Goal: Book appointment/travel/reservation

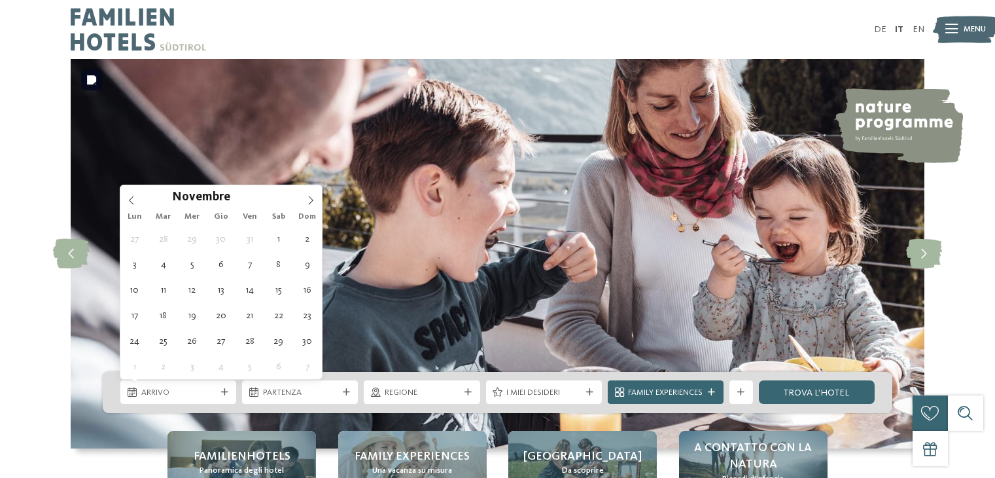
click at [209, 397] on span "Arrivo" at bounding box center [178, 393] width 75 height 12
click at [304, 197] on span at bounding box center [311, 196] width 22 height 22
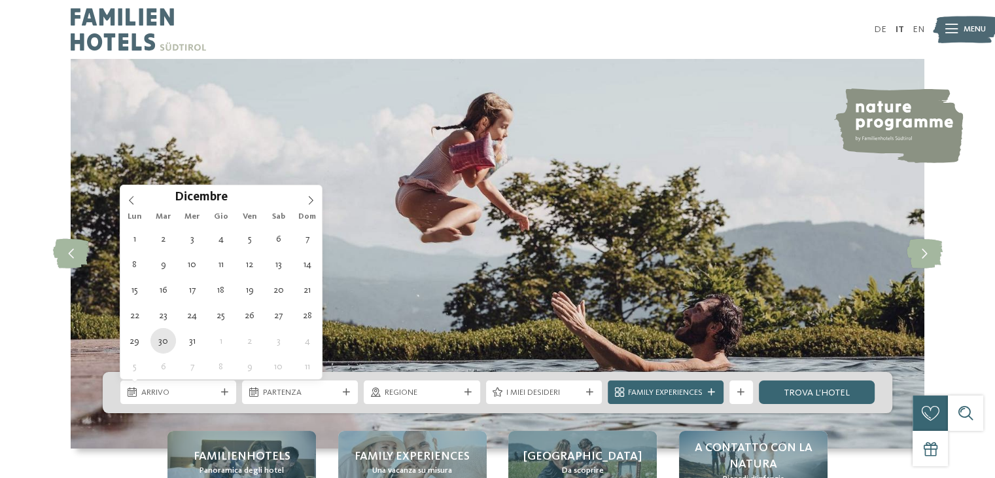
type div "30.12.2025"
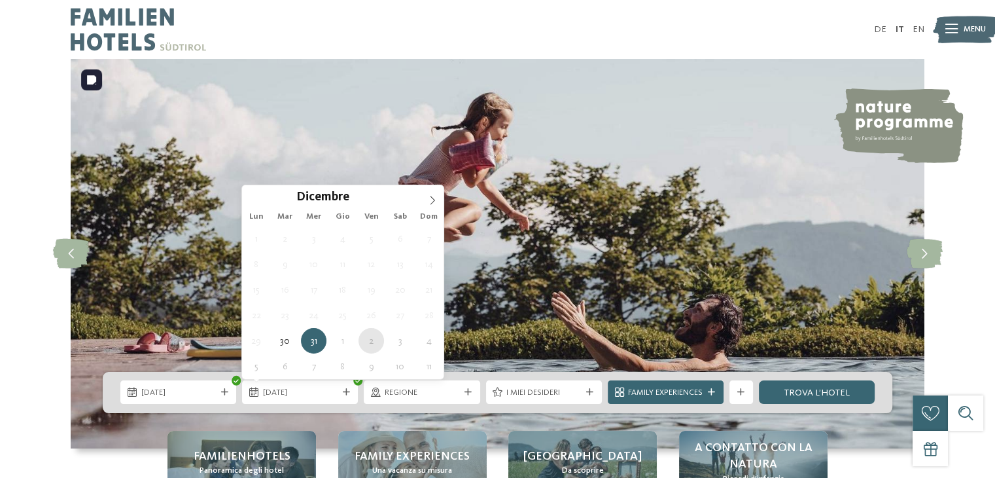
type div "02.01.2026"
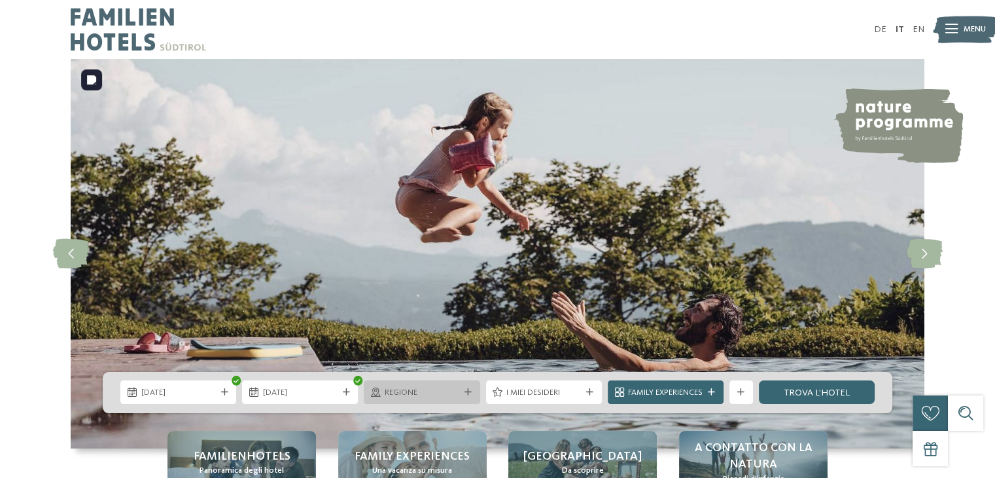
click at [442, 395] on span "Regione" at bounding box center [422, 393] width 75 height 12
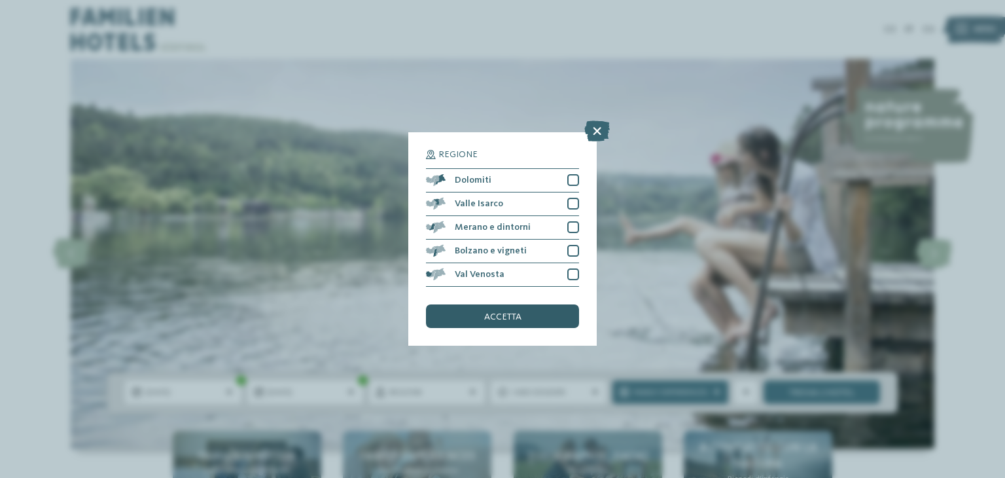
click at [516, 315] on span "accetta" at bounding box center [502, 316] width 37 height 9
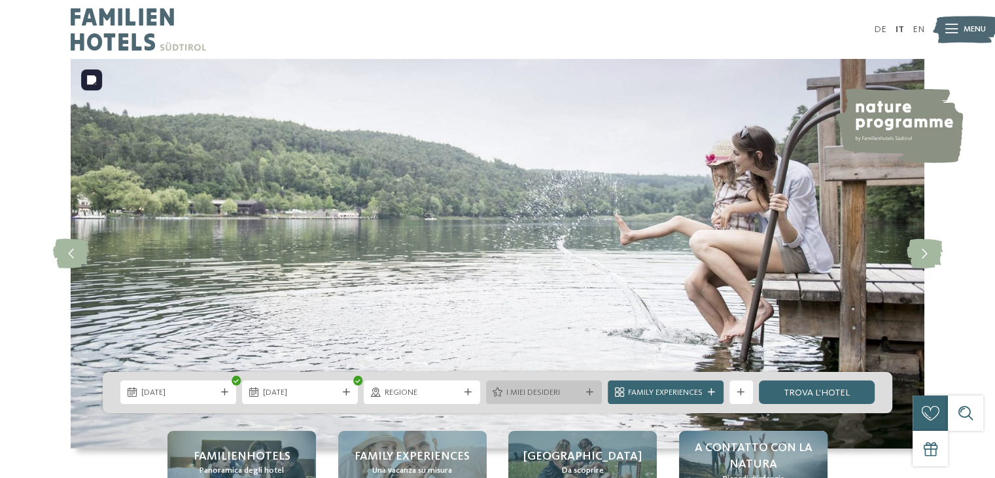
click at [548, 394] on span "I miei desideri" at bounding box center [544, 393] width 75 height 12
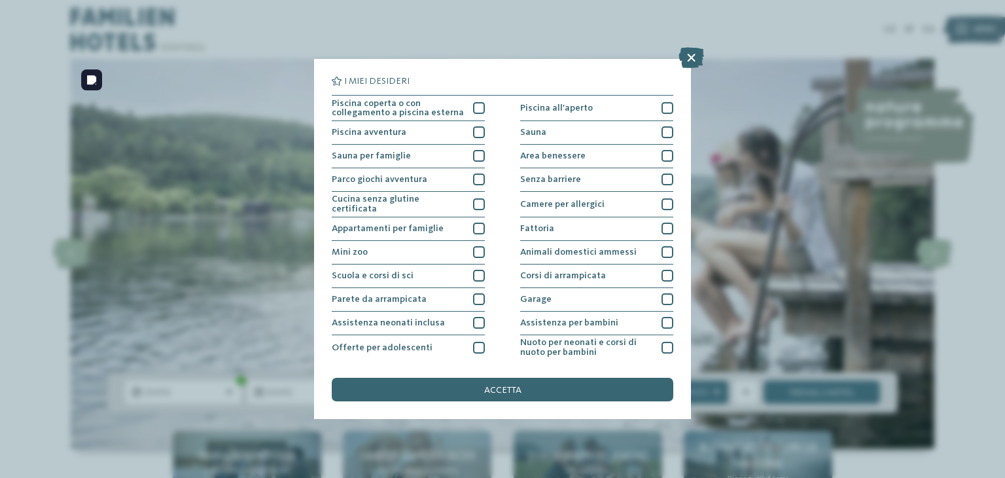
click at [548, 394] on div "accetta" at bounding box center [503, 390] width 342 height 24
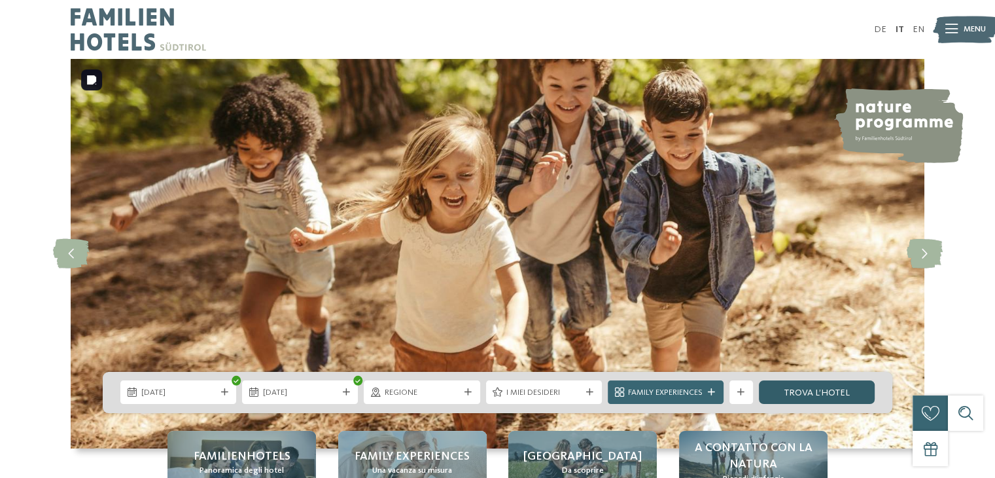
click at [794, 386] on link "trova l’hotel" at bounding box center [817, 392] width 116 height 24
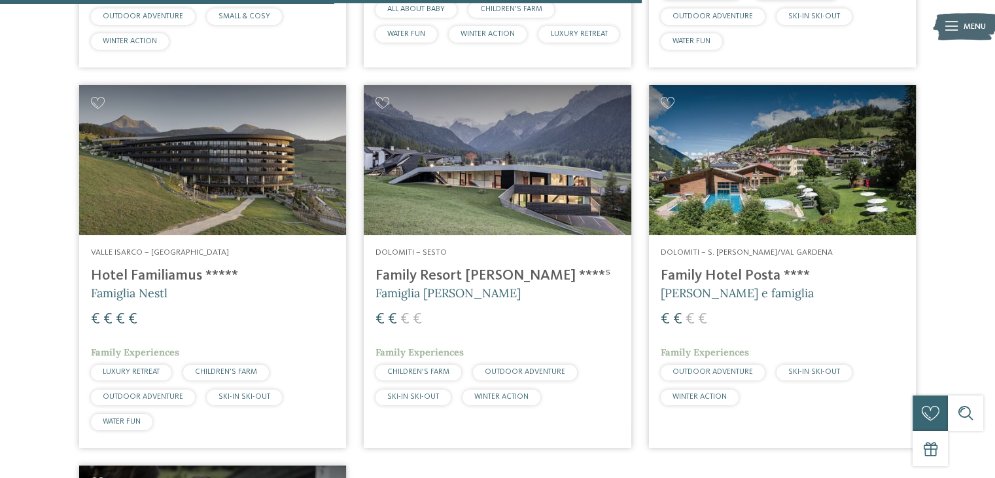
scroll to position [1929, 0]
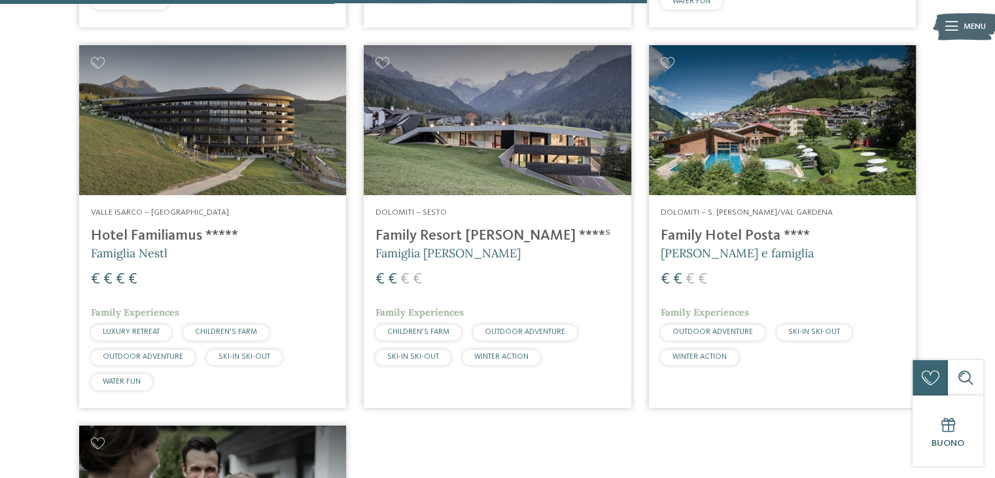
click at [740, 245] on h4 "Family Hotel Posta ****" at bounding box center [782, 236] width 243 height 18
